Goal: Find specific page/section: Find specific page/section

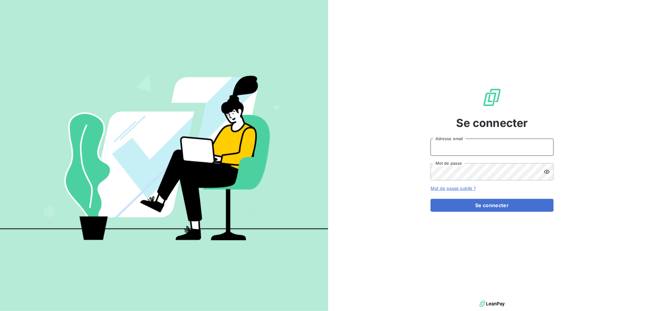
click at [484, 148] on input "Adresse email" at bounding box center [492, 147] width 123 height 17
type input "[EMAIL_ADDRESS][DOMAIN_NAME]"
click at [431, 199] on button "Se connecter" at bounding box center [492, 205] width 123 height 13
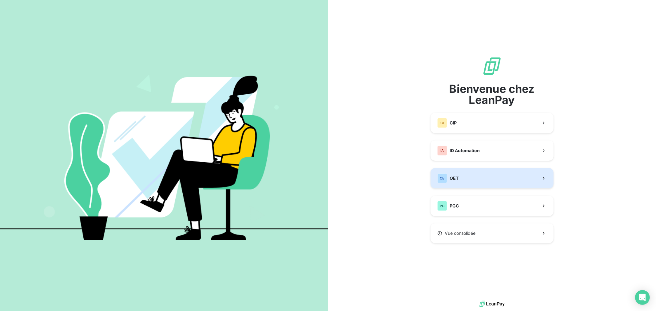
click at [474, 185] on button "OE OET" at bounding box center [492, 178] width 123 height 20
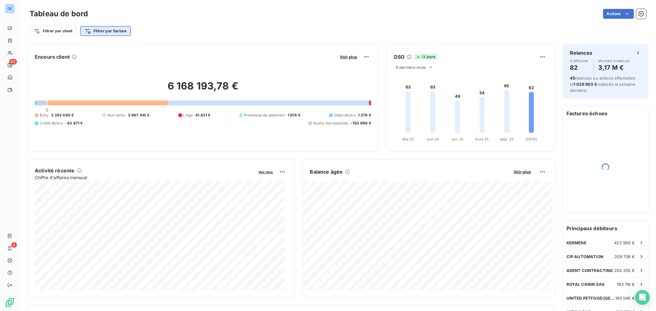
click at [110, 31] on html "OE 82 5 Tableau de bord Actions Filtrer par client Filtrer par facture Encours …" at bounding box center [328, 155] width 656 height 311
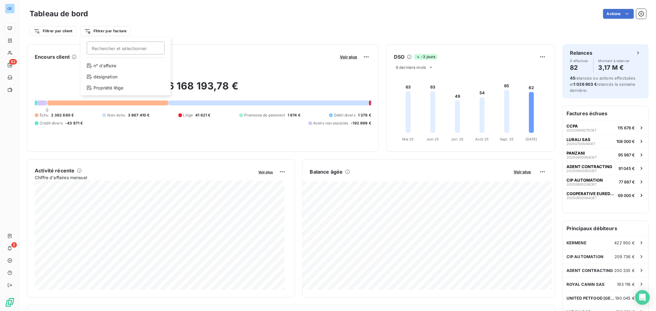
click at [204, 17] on html "OE 82 5 Tableau de bord Actions Filtrer par client Filtrer par facture Recherch…" at bounding box center [328, 155] width 656 height 311
click at [66, 30] on html "OE 82 5 Tableau de bord Actions Filtrer par client Filtrer par facture Encours …" at bounding box center [328, 155] width 656 height 311
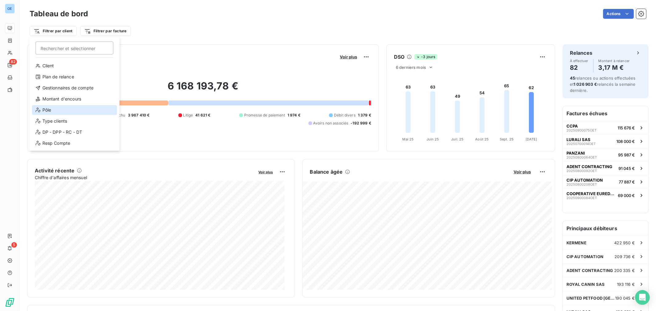
click at [77, 107] on div "Pôle" at bounding box center [74, 110] width 85 height 10
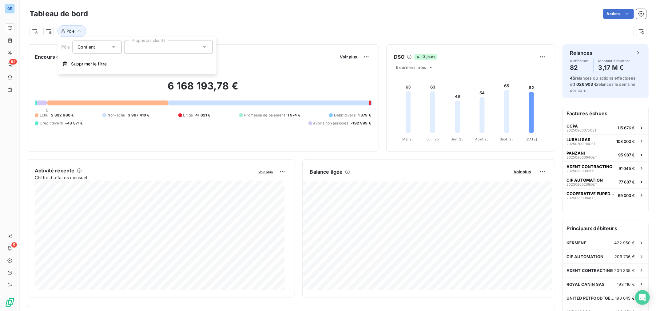
click at [150, 49] on div at bounding box center [168, 47] width 89 height 13
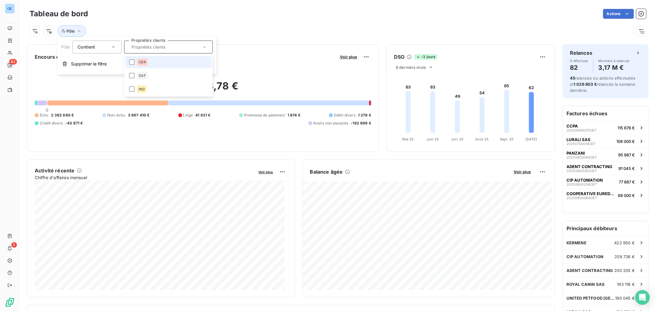
click at [162, 68] on li "CER" at bounding box center [168, 62] width 86 height 12
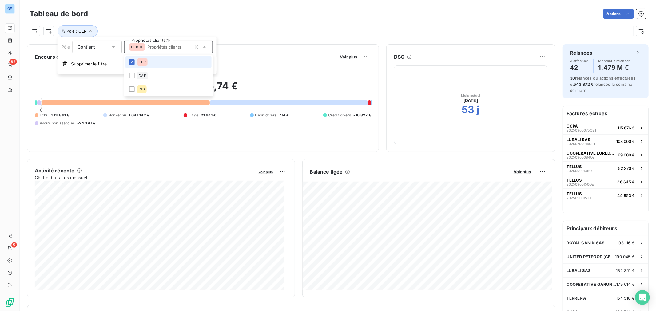
click at [165, 60] on li "CER" at bounding box center [168, 62] width 86 height 12
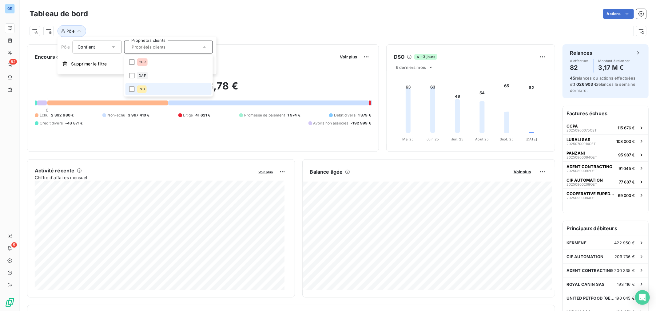
click at [163, 88] on li "IND" at bounding box center [168, 89] width 86 height 12
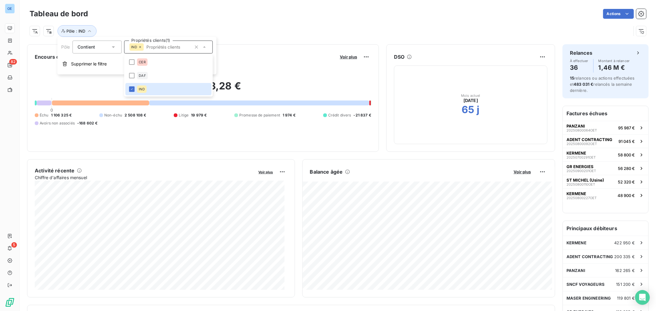
click at [356, 24] on div "Pôle : IND" at bounding box center [338, 28] width 617 height 17
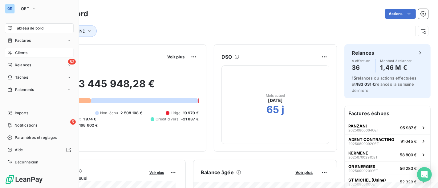
click at [25, 50] on div "Clients" at bounding box center [39, 53] width 69 height 10
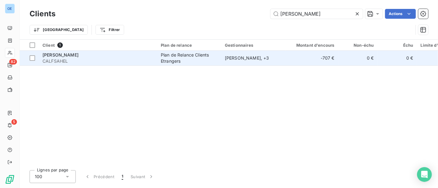
type input "[PERSON_NAME]"
click at [297, 55] on td "-707 €" at bounding box center [311, 58] width 53 height 15
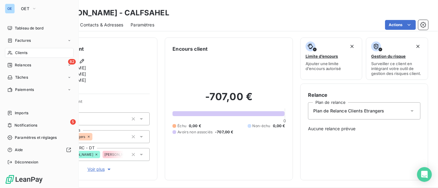
click at [20, 52] on span "Clients" at bounding box center [21, 53] width 12 height 6
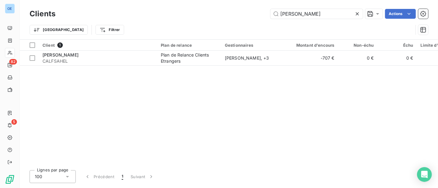
drag, startPoint x: 311, startPoint y: 12, endPoint x: 247, endPoint y: 17, distance: 64.5
click at [253, 16] on div "[PERSON_NAME] Actions" at bounding box center [245, 14] width 365 height 10
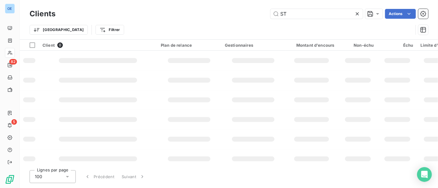
type input "S"
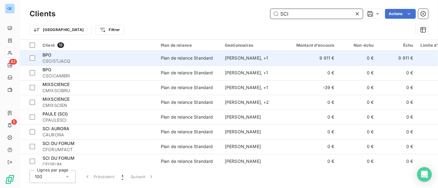
type input "SCI"
click at [112, 61] on span "CSCISTJACQ" at bounding box center [97, 61] width 111 height 6
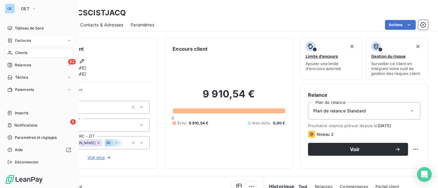
click at [16, 43] on span "Factures" at bounding box center [23, 41] width 16 height 6
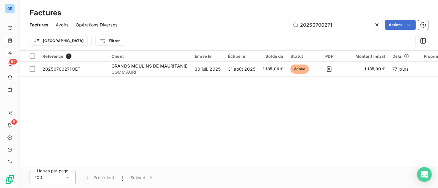
drag, startPoint x: 347, startPoint y: 25, endPoint x: 313, endPoint y: 32, distance: 34.9
click at [313, 32] on div "Factures Avoirs Opérations Diverses 20250700271 Actions Trier Filtrer" at bounding box center [229, 34] width 418 height 32
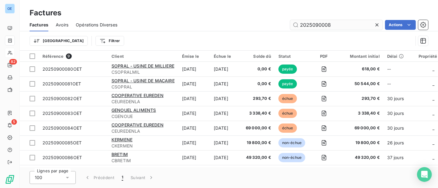
click at [320, 23] on input "2025090008" at bounding box center [336, 25] width 92 height 10
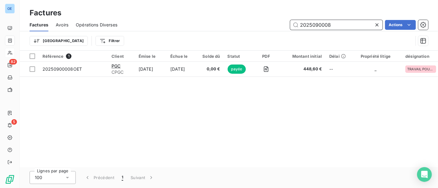
click at [362, 23] on input "2025090008" at bounding box center [336, 25] width 92 height 10
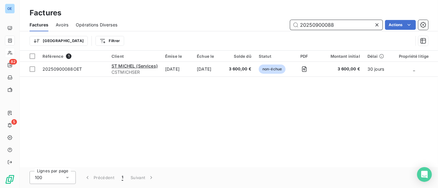
type input "20250900088"
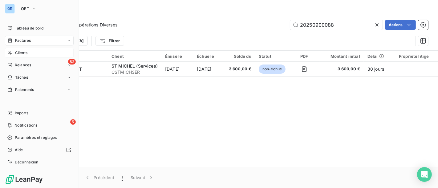
click at [36, 54] on div "Clients" at bounding box center [39, 53] width 69 height 10
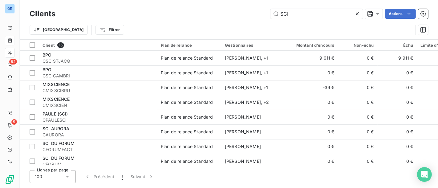
drag, startPoint x: 295, startPoint y: 9, endPoint x: 243, endPoint y: 9, distance: 52.3
click at [243, 9] on div "SCI Actions" at bounding box center [245, 14] width 365 height 10
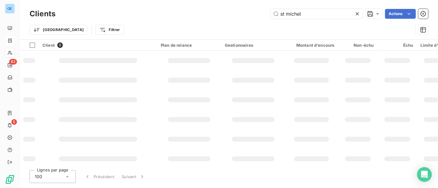
type input "st michel"
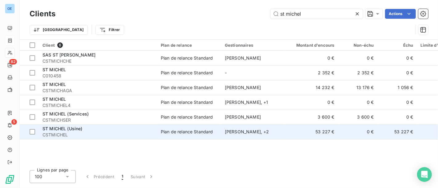
click at [86, 127] on div "ST MICHEL (Usine)" at bounding box center [97, 129] width 111 height 6
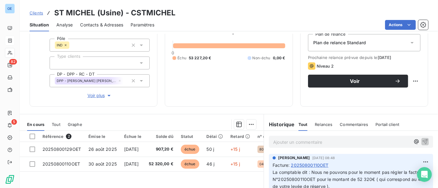
scroll to position [102, 0]
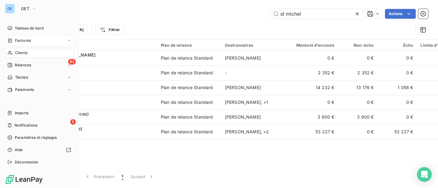
click at [21, 43] on div "Factures" at bounding box center [39, 41] width 69 height 10
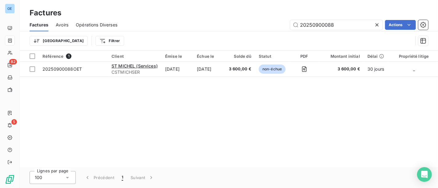
drag, startPoint x: 340, startPoint y: 21, endPoint x: 317, endPoint y: 31, distance: 25.2
click at [314, 36] on div "Factures Avoirs Opérations Diverses 20250900088 Actions Trier Filtrer" at bounding box center [229, 34] width 418 height 32
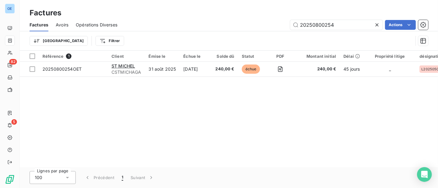
click at [344, 30] on div "Factures Avoirs Opérations Diverses 20250800254 Actions" at bounding box center [229, 24] width 418 height 13
drag, startPoint x: 345, startPoint y: 24, endPoint x: 314, endPoint y: 33, distance: 32.1
click at [314, 34] on div "Factures Avoirs Opérations Diverses 20250800254 Actions Trier Filtrer" at bounding box center [229, 34] width 418 height 32
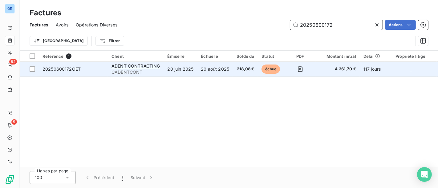
type input "20250600172"
click at [226, 71] on td "20 août 2025" at bounding box center [215, 69] width 36 height 15
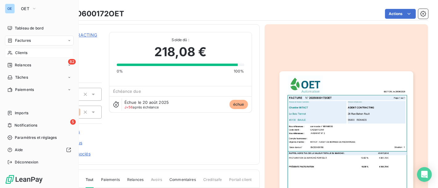
click at [15, 52] on span "Clients" at bounding box center [21, 53] width 12 height 6
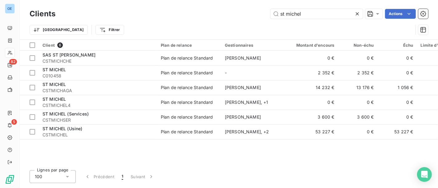
drag, startPoint x: 309, startPoint y: 13, endPoint x: 115, endPoint y: 11, distance: 193.6
click at [115, 11] on div "st michel Actions" at bounding box center [245, 14] width 365 height 10
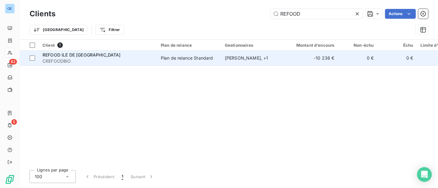
type input "REFOOD"
click at [136, 59] on span "CREFOODBIO" at bounding box center [97, 61] width 111 height 6
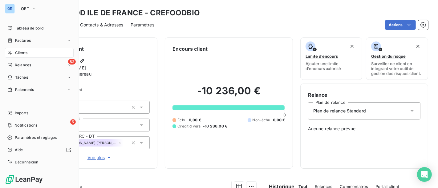
click at [22, 42] on span "Factures" at bounding box center [23, 41] width 16 height 6
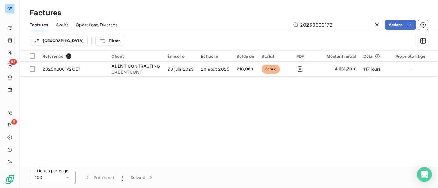
drag, startPoint x: 354, startPoint y: 24, endPoint x: 315, endPoint y: 33, distance: 39.3
click at [315, 33] on div "Factures Avoirs Opérations Diverses 20250600172 Actions Trier Filtrer" at bounding box center [229, 34] width 418 height 32
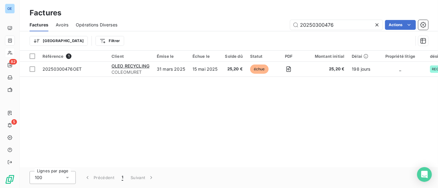
type input "20250300476"
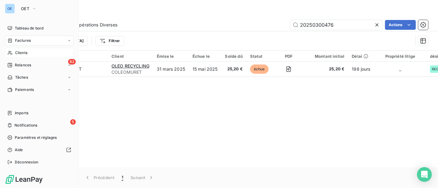
click at [19, 56] on div "Clients" at bounding box center [39, 53] width 69 height 10
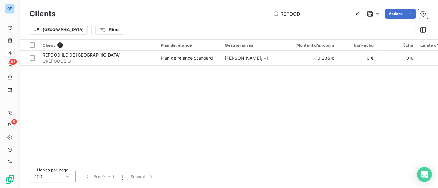
drag, startPoint x: 318, startPoint y: 15, endPoint x: 171, endPoint y: 8, distance: 147.3
click at [216, 15] on div "REFOOD Actions" at bounding box center [245, 14] width 365 height 10
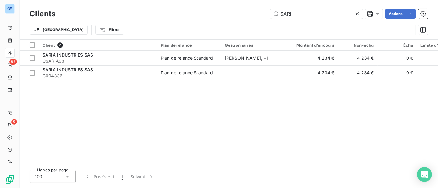
type input "SARI"
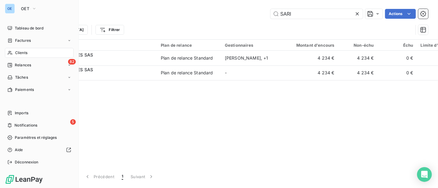
click at [15, 40] on span "Factures" at bounding box center [23, 41] width 16 height 6
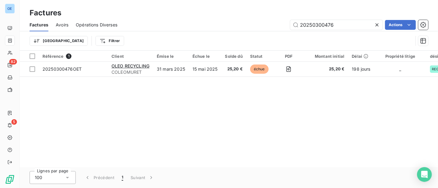
drag, startPoint x: 339, startPoint y: 22, endPoint x: 314, endPoint y: 36, distance: 28.2
click at [314, 36] on div "Factures Avoirs Opérations Diverses 20250300476 Actions Trier Filtrer" at bounding box center [229, 34] width 418 height 32
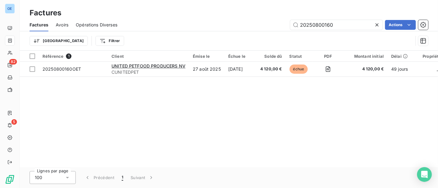
type input "20250800160"
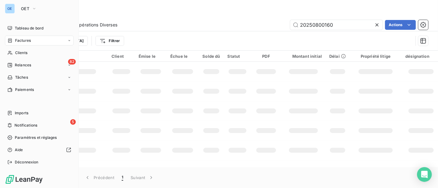
click at [16, 8] on div "OE OET" at bounding box center [39, 9] width 69 height 10
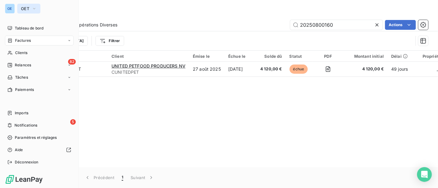
click at [35, 12] on button "OET" at bounding box center [28, 9] width 23 height 10
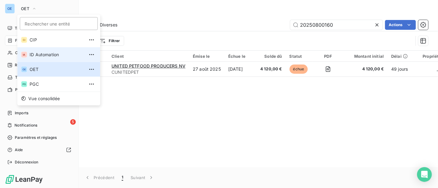
click at [53, 53] on span "ID Automation" at bounding box center [57, 55] width 54 height 6
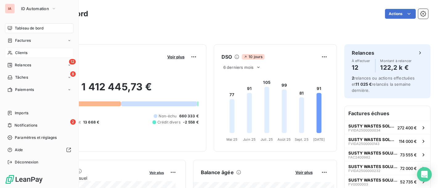
click at [31, 53] on div "Clients" at bounding box center [39, 53] width 69 height 10
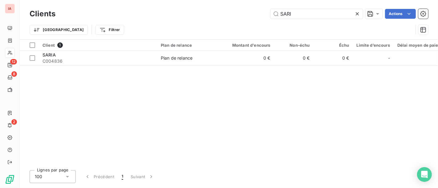
drag, startPoint x: 299, startPoint y: 15, endPoint x: 211, endPoint y: 0, distance: 88.9
click at [263, 10] on div "SARI Actions" at bounding box center [245, 14] width 365 height 10
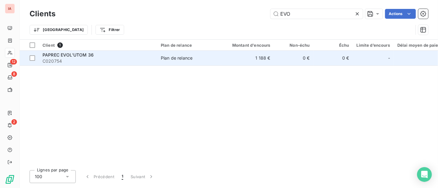
type input "EVO"
click at [117, 60] on span "C020754" at bounding box center [97, 61] width 111 height 6
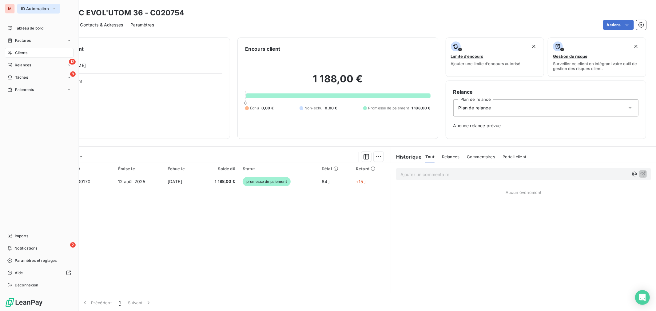
click at [28, 10] on span "ID Automation" at bounding box center [35, 8] width 28 height 5
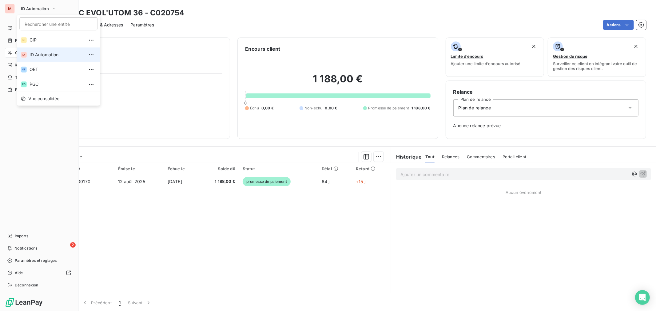
click at [40, 53] on span "ID Automation" at bounding box center [57, 55] width 54 height 6
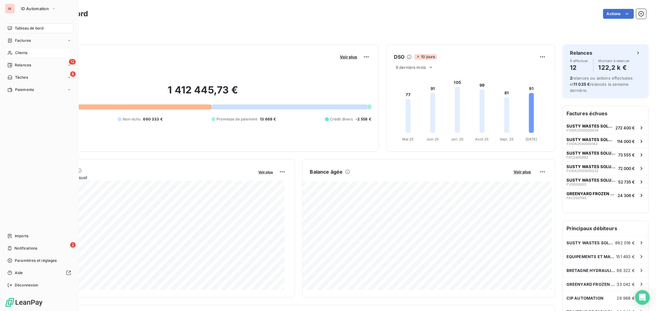
click at [26, 54] on span "Clients" at bounding box center [21, 53] width 12 height 6
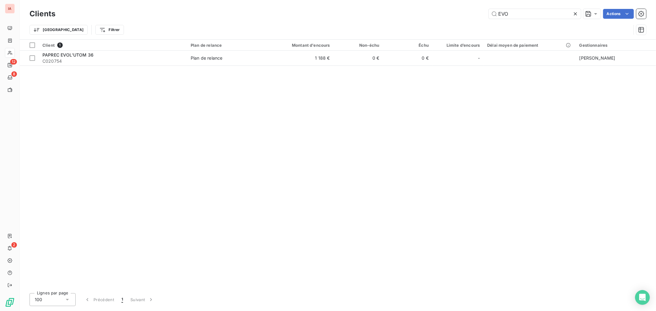
drag, startPoint x: 529, startPoint y: 14, endPoint x: 451, endPoint y: 14, distance: 77.9
click at [451, 14] on div "EVO Actions" at bounding box center [355, 14] width 584 height 10
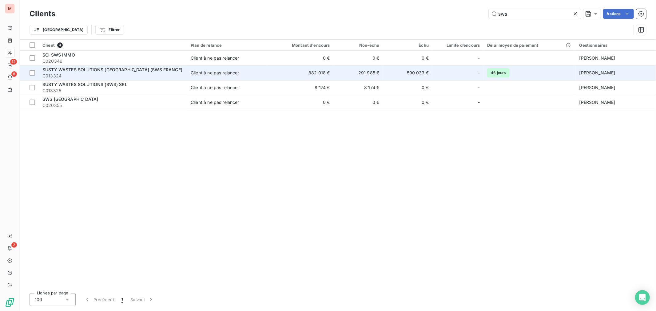
type input "sws"
click at [315, 71] on td "882 018 €" at bounding box center [300, 73] width 66 height 15
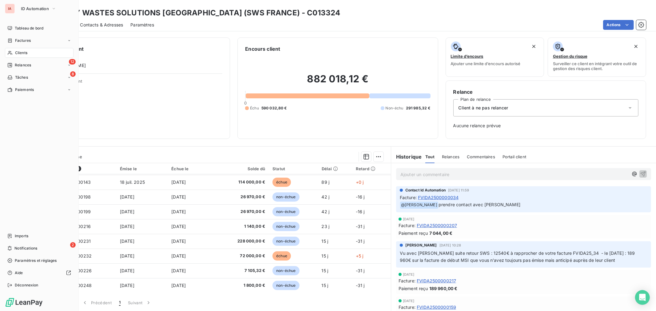
click at [18, 53] on span "Clients" at bounding box center [21, 53] width 12 height 6
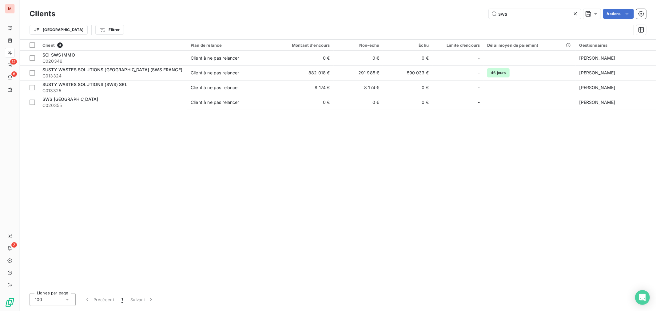
drag, startPoint x: 524, startPoint y: 14, endPoint x: 469, endPoint y: 16, distance: 54.8
click at [469, 16] on div "sws Actions" at bounding box center [355, 14] width 584 height 10
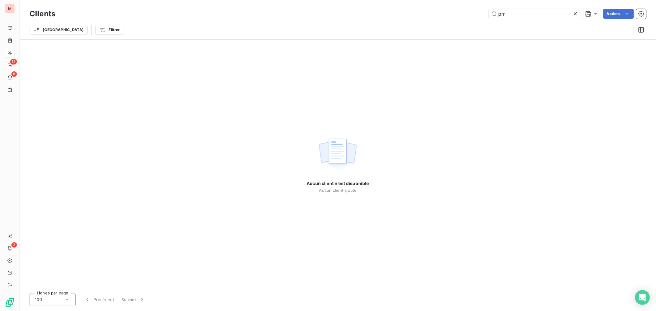
type input "p"
